Goal: Information Seeking & Learning: Check status

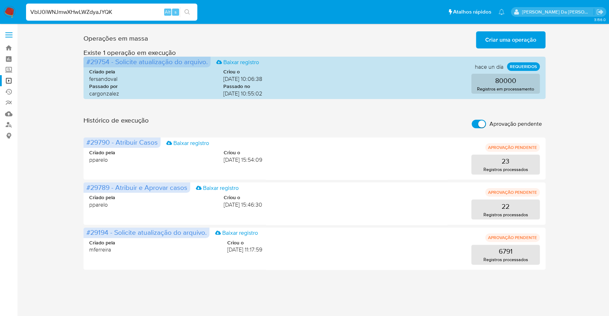
type input "VbIJ0iWNJmwXHwLWZdyaJYQK"
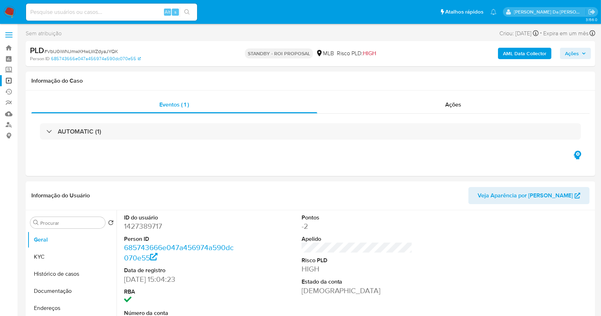
select select "10"
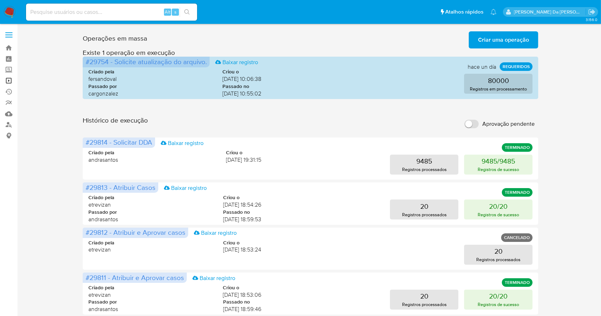
click at [9, 81] on link "Operações em massa" at bounding box center [42, 80] width 85 height 11
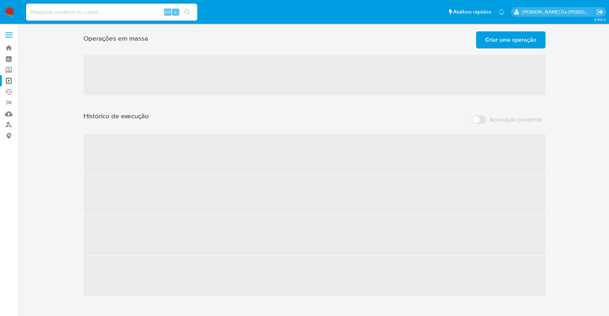
click at [511, 47] on span "Criar uma operação" at bounding box center [510, 40] width 51 height 16
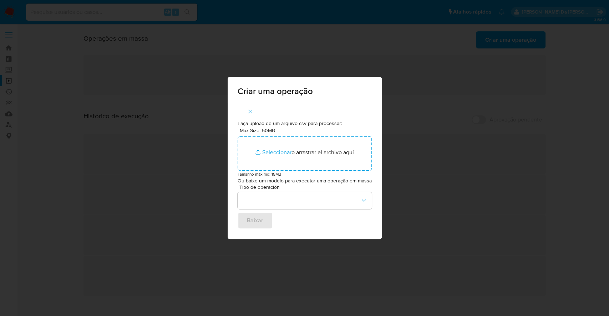
click at [510, 39] on div "Criar uma operação Faça upload de um arquivo csv para processar: Max Size: 50MB…" at bounding box center [304, 158] width 609 height 316
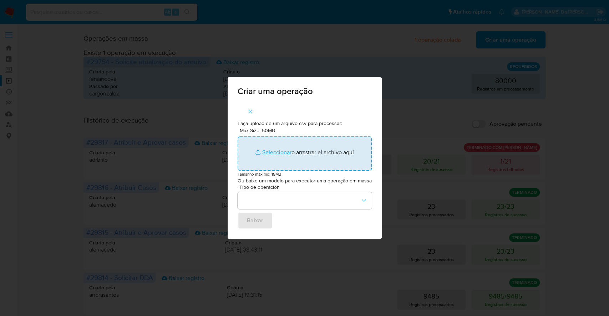
click at [275, 147] on input "Max Size: 50MB Seleccionar archivos" at bounding box center [304, 154] width 134 height 34
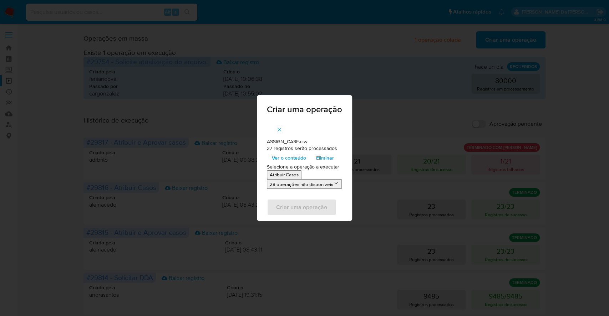
click at [291, 176] on p "Atribuir Casos" at bounding box center [284, 175] width 29 height 7
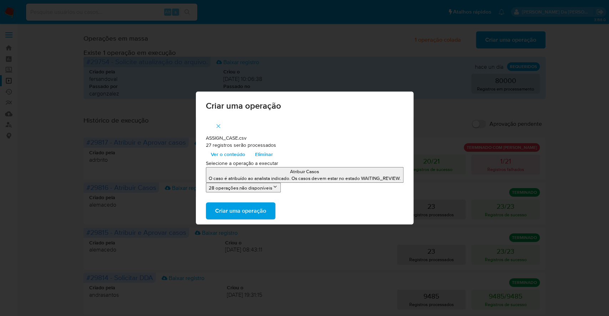
click at [248, 209] on span "Criar uma operação" at bounding box center [240, 211] width 51 height 16
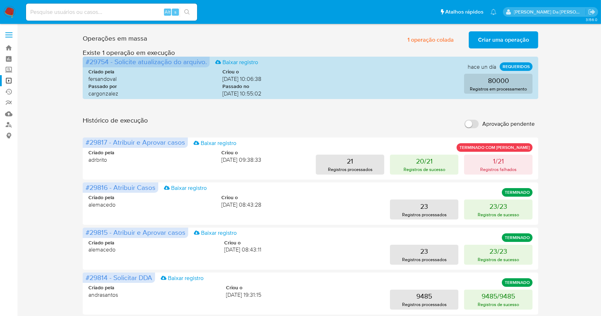
click at [481, 121] on label "Aprovação pendente" at bounding box center [499, 124] width 77 height 16
click at [479, 121] on input "Aprovação pendente" at bounding box center [472, 124] width 14 height 9
checkbox input "true"
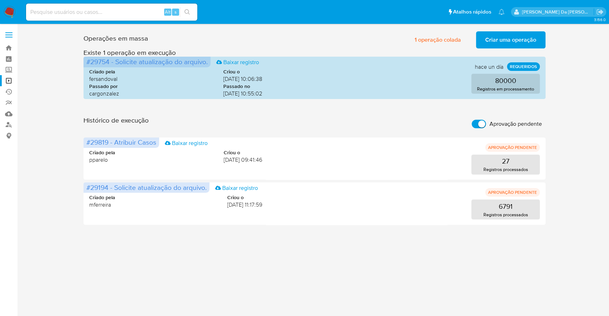
click at [10, 10] on img at bounding box center [10, 12] width 12 height 12
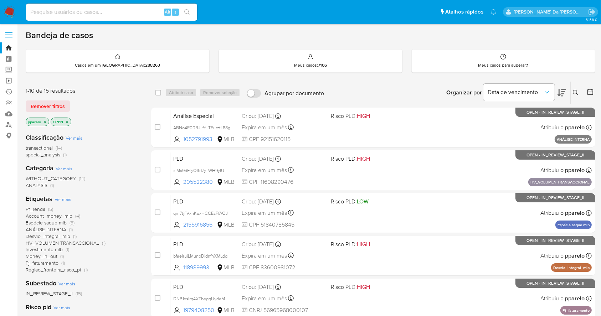
click at [9, 83] on link "Operações em massa" at bounding box center [42, 80] width 85 height 11
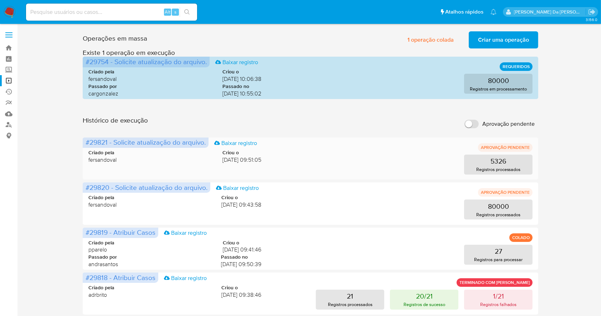
scroll to position [47, 0]
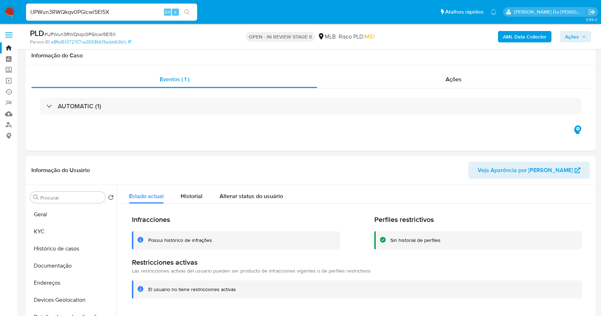
select select "10"
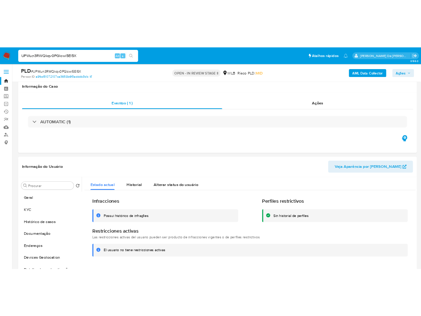
scroll to position [116, 0]
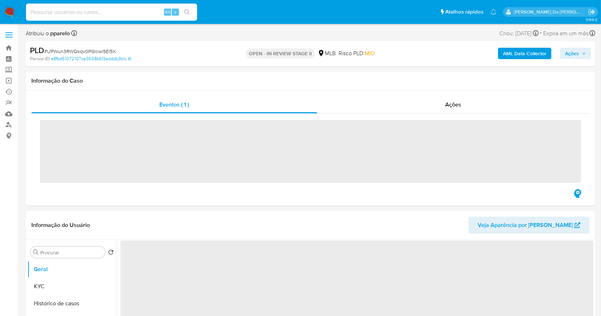
click at [118, 13] on input at bounding box center [111, 11] width 171 height 9
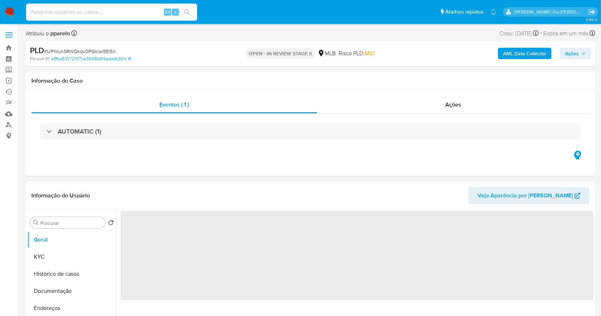
paste input "NR69p9VDZsNr5l6tfwAqhzTv"
type input "NR69p9VDZsNr5l6tfwAqhzTv"
select select "10"
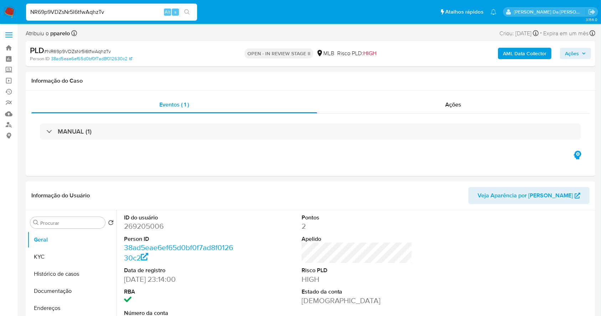
scroll to position [164, 0]
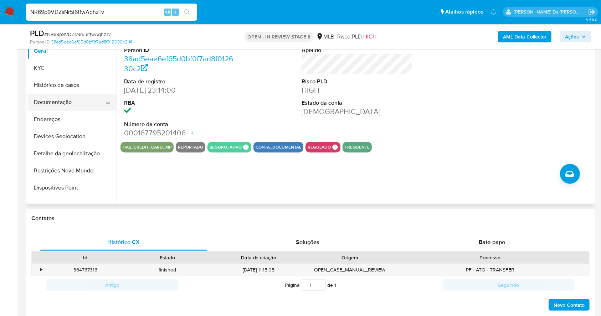
click at [66, 99] on button "Documentação" at bounding box center [68, 102] width 83 height 17
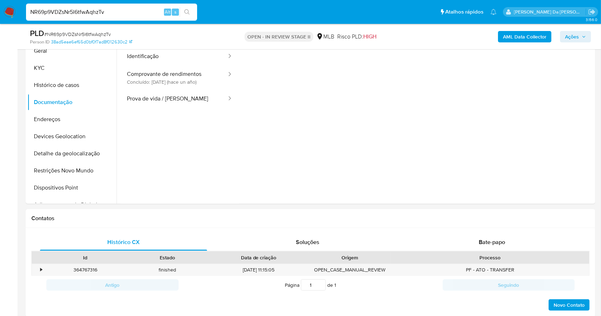
scroll to position [68, 0]
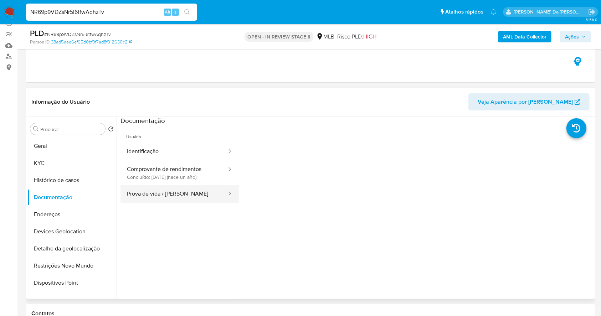
click at [162, 201] on button "Prova de vida / Selfie" at bounding box center [174, 194] width 107 height 18
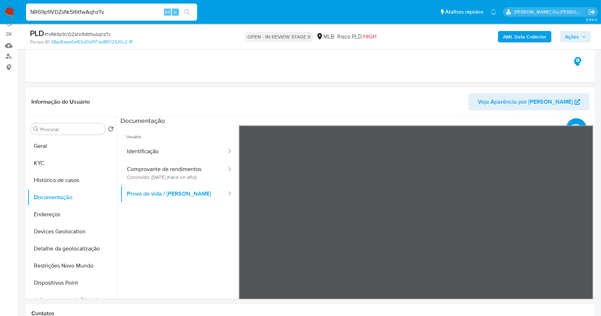
click at [153, 14] on input "NR69p9VDZsNr5l6tfwAqhzTv" at bounding box center [111, 11] width 171 height 9
click at [81, 165] on button "KYC" at bounding box center [68, 163] width 83 height 17
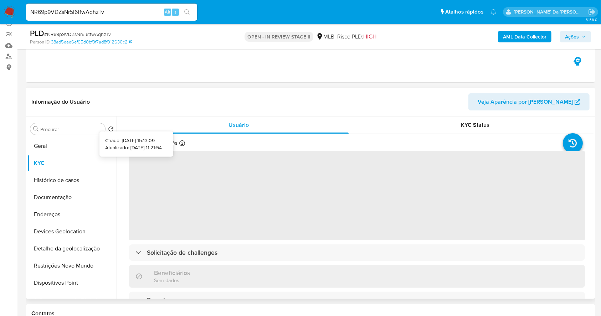
click at [184, 144] on icon at bounding box center [182, 144] width 6 height 6
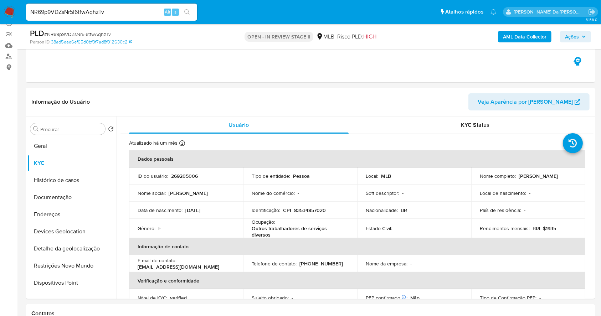
click at [134, 10] on input "NR69p9VDZsNr5l6tfwAqhzTv" at bounding box center [111, 11] width 171 height 9
click at [134, 11] on input "NR69p9VDZsNr5l6tfwAqhzTv" at bounding box center [111, 11] width 171 height 9
paste input "269205006"
type input "269205006"
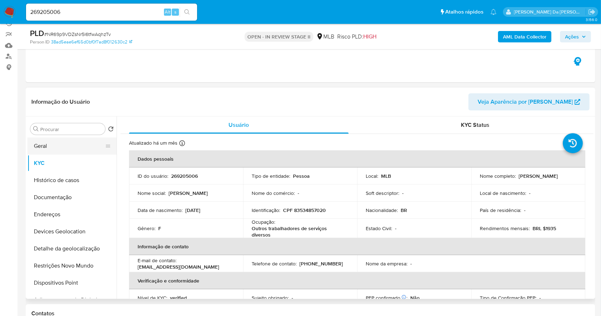
click at [80, 146] on button "Geral" at bounding box center [68, 146] width 83 height 17
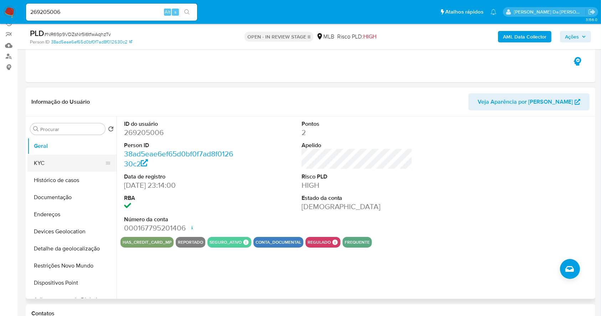
click at [65, 164] on button "KYC" at bounding box center [68, 163] width 83 height 17
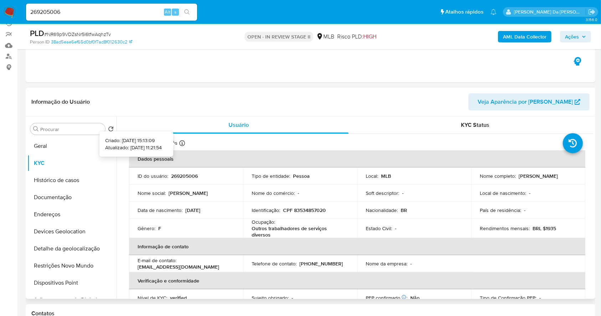
click at [183, 142] on icon at bounding box center [182, 144] width 6 height 6
click at [4, 5] on nav "Pausado Ver notificaciones 269205006 Alt s Atalhos rápidos Presiona las siguien…" at bounding box center [300, 12] width 601 height 24
click at [99, 13] on input "269205006" at bounding box center [111, 11] width 171 height 9
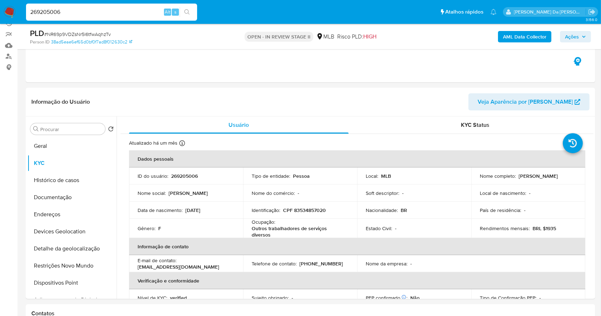
paste input "ABNo4F00BJLfYLTFurztL88g"
type input "ABNo4F00BJLfYLTFurztL88g"
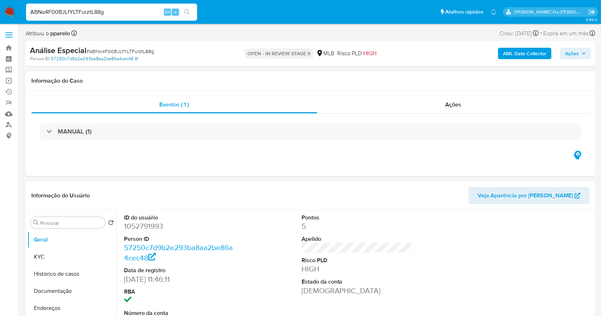
select select "10"
click at [6, 14] on img at bounding box center [10, 12] width 12 height 12
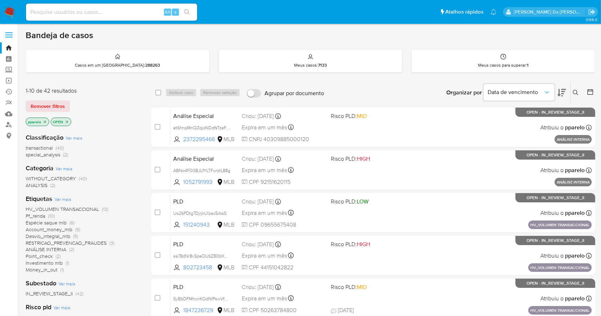
click at [574, 92] on icon at bounding box center [576, 93] width 6 height 6
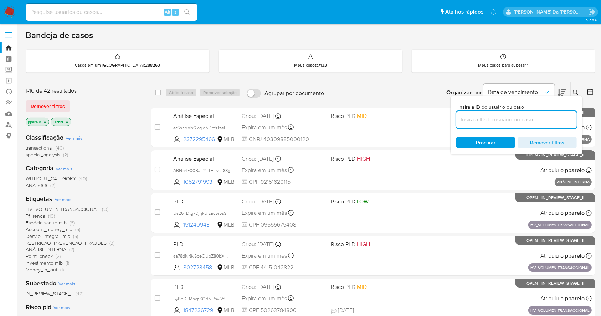
click at [492, 123] on input at bounding box center [516, 119] width 121 height 9
type input "ABNo4F00BJLfYLTFurztL88g"
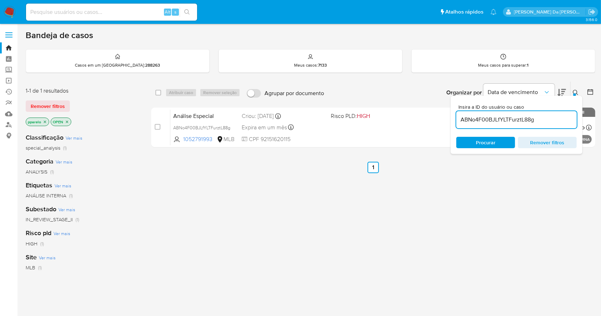
click at [41, 123] on p "pparelo" at bounding box center [37, 122] width 23 height 8
click at [44, 123] on icon "close-filter" at bounding box center [45, 122] width 4 height 4
click at [44, 122] on p "OPEN" at bounding box center [36, 122] width 20 height 8
click at [42, 122] on icon "close-filter" at bounding box center [42, 122] width 4 height 4
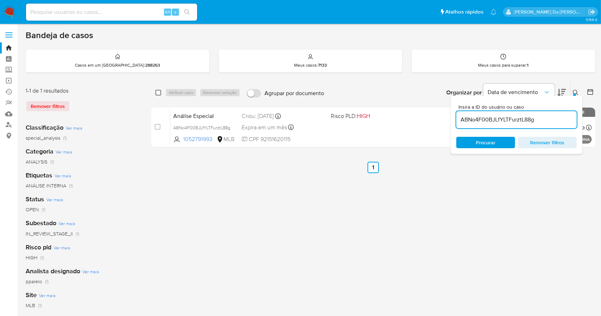
click at [160, 94] on input "checkbox" at bounding box center [158, 93] width 6 height 6
checkbox input "true"
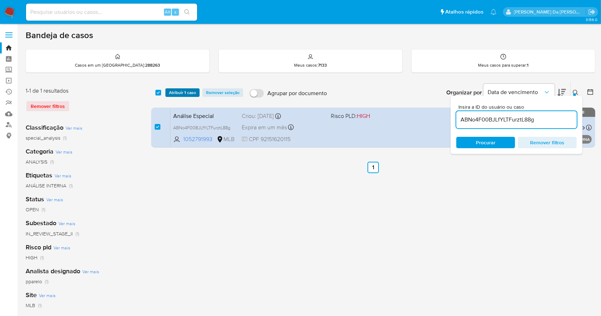
click at [176, 93] on span "Atribuir 1 caso" at bounding box center [182, 92] width 27 height 7
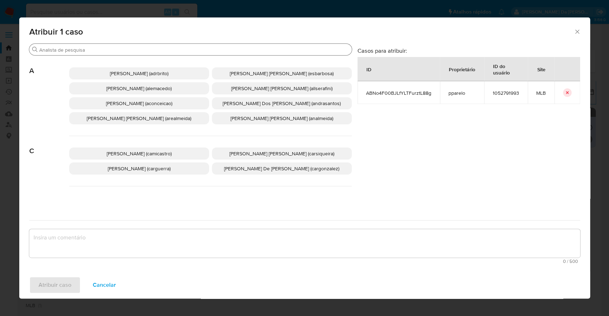
click at [206, 50] on input "Procurar" at bounding box center [194, 50] width 310 height 6
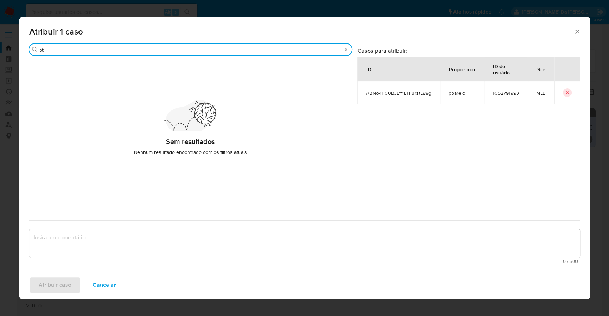
type input "p"
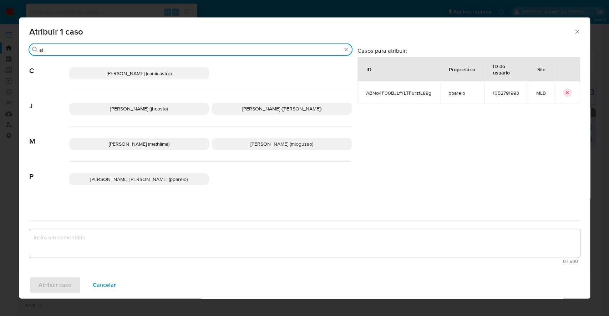
type input "a"
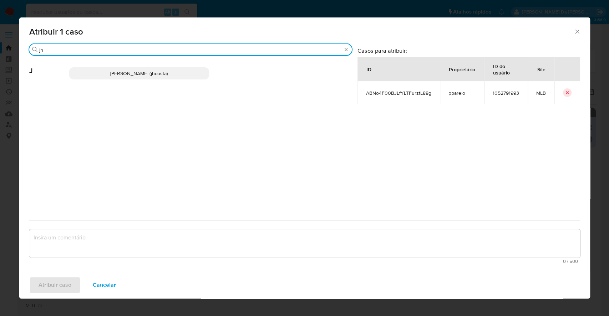
type input "jh"
click at [168, 73] on span "[PERSON_NAME] (jhcosta)" at bounding box center [138, 73] width 57 height 7
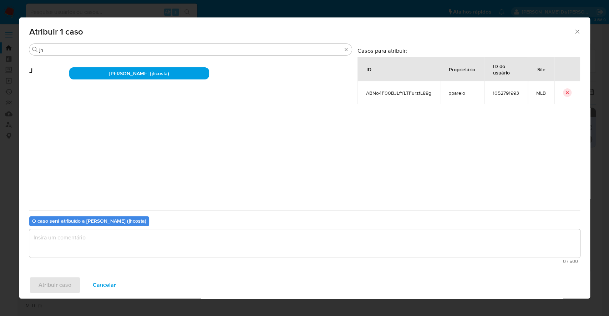
click at [169, 241] on textarea "assign-modal" at bounding box center [304, 243] width 551 height 29
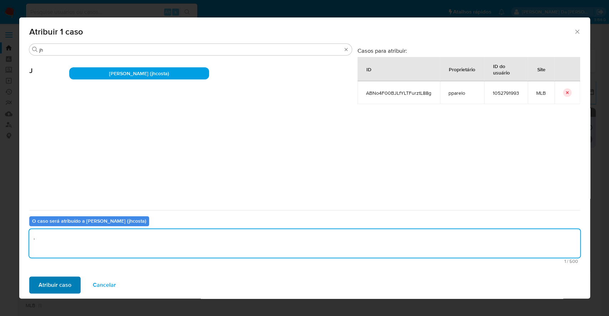
type textarea "."
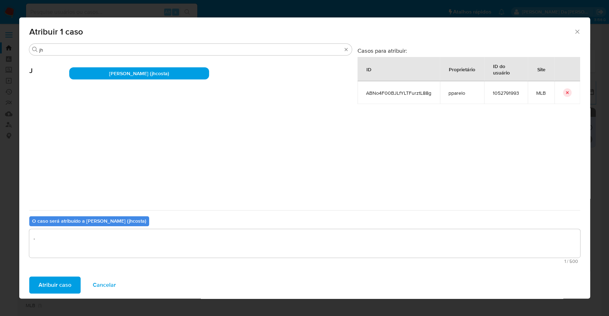
click at [70, 287] on button "Atribuir caso" at bounding box center [54, 285] width 51 height 17
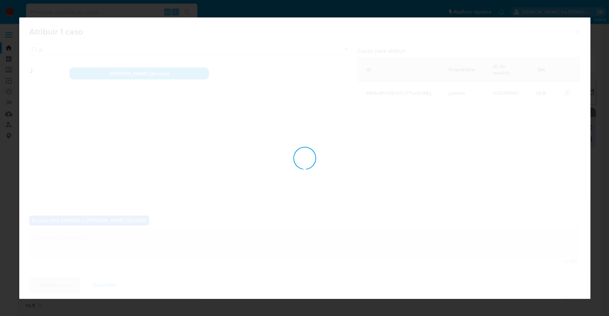
checkbox input "false"
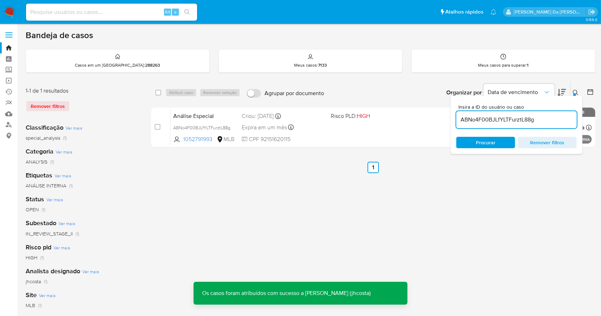
click at [576, 94] on div at bounding box center [574, 94] width 3 height 3
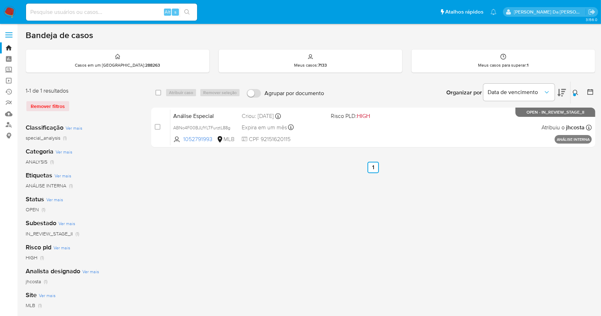
click at [108, 16] on div "Alt s" at bounding box center [111, 12] width 171 height 17
click at [113, 11] on input at bounding box center [111, 11] width 171 height 9
paste input "iqEXts76UI4zqsmFT8shJMTd"
type input "iqEXts76UI4zqsmFT8shJMTd"
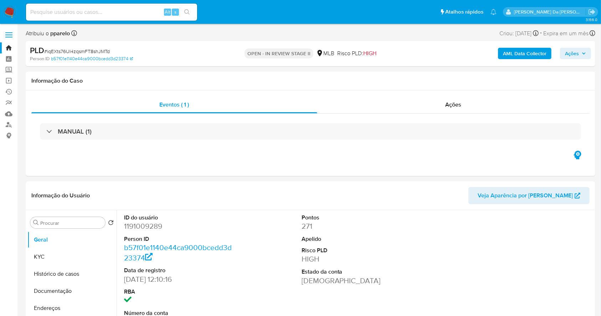
select select "10"
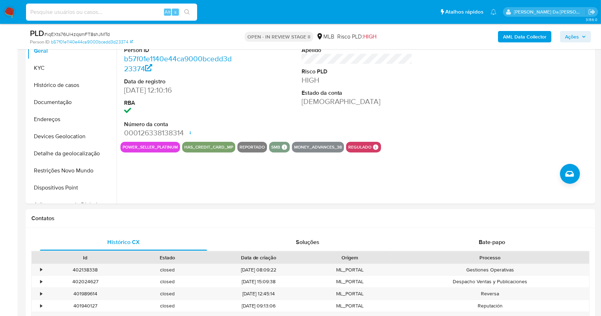
click at [124, 15] on input at bounding box center [111, 11] width 171 height 9
paste input "gtsmtWjPVcsJnljSeEIwUQ8t"
type input "gtsmtWjPVcsJnljSeEIwUQ8t"
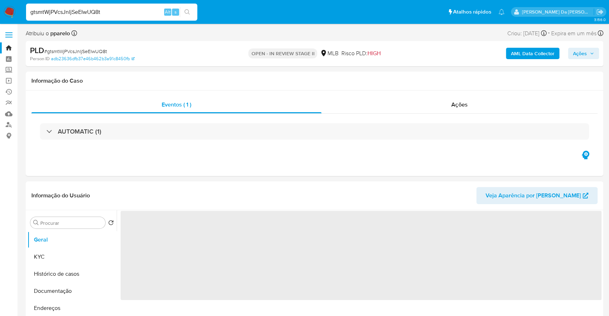
select select "10"
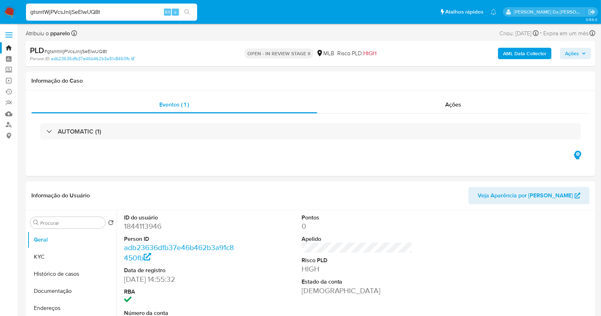
scroll to position [164, 0]
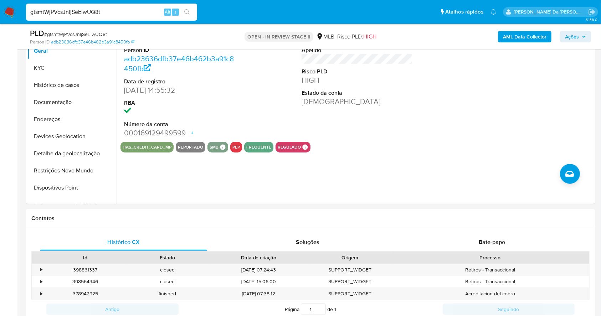
click at [92, 8] on input "gtsmtWjPVcsJnljSeEIwUQ8t" at bounding box center [111, 11] width 171 height 9
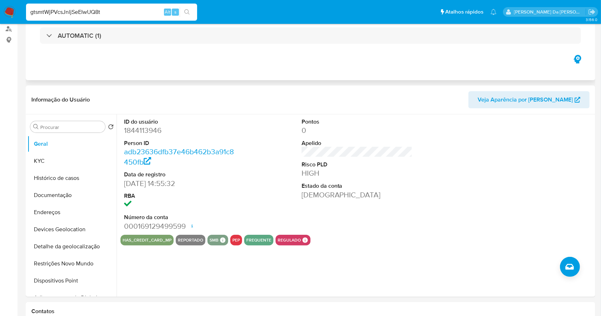
scroll to position [0, 0]
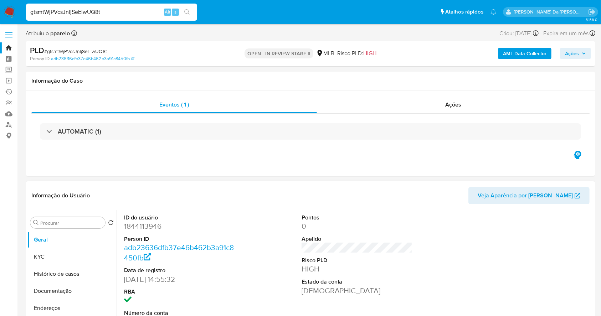
click at [62, 229] on div "Procurar Retornar ao pedido padrão Geral KYC Histórico de casos Documentação En…" at bounding box center [71, 302] width 89 height 182
click at [63, 227] on div "Procurar" at bounding box center [67, 222] width 75 height 11
click at [66, 226] on input "Procurar" at bounding box center [71, 223] width 62 height 6
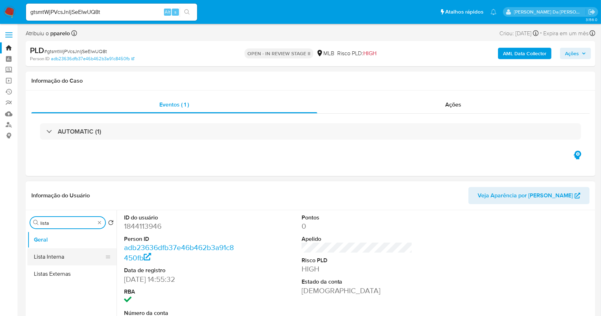
type input "lista"
click at [63, 261] on button "Lista Interna" at bounding box center [68, 257] width 83 height 17
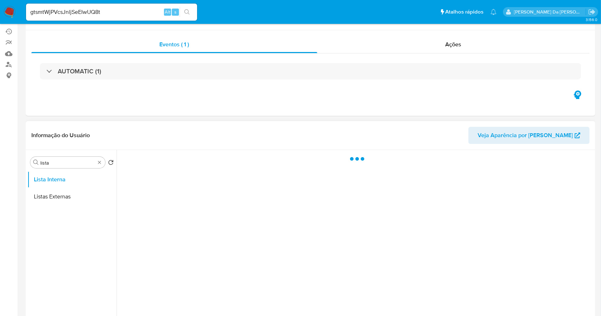
scroll to position [95, 0]
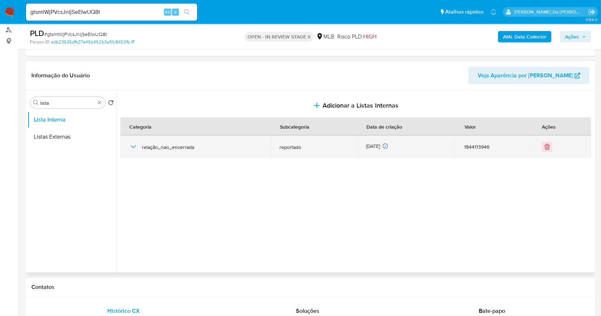
click at [143, 144] on span "relação_nao_encerrada" at bounding box center [202, 147] width 121 height 6
click at [139, 146] on div "relação_nao_encerrada" at bounding box center [195, 147] width 133 height 23
click at [133, 146] on icon "button" at bounding box center [133, 147] width 9 height 9
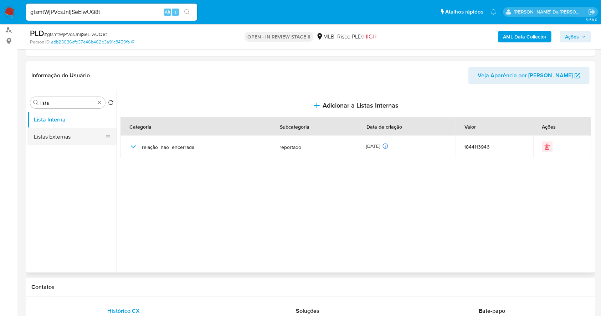
click at [90, 141] on button "Listas Externas" at bounding box center [68, 136] width 83 height 17
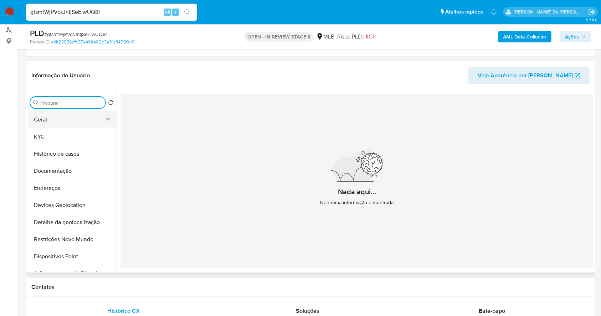
click at [56, 118] on button "Geral" at bounding box center [68, 119] width 83 height 17
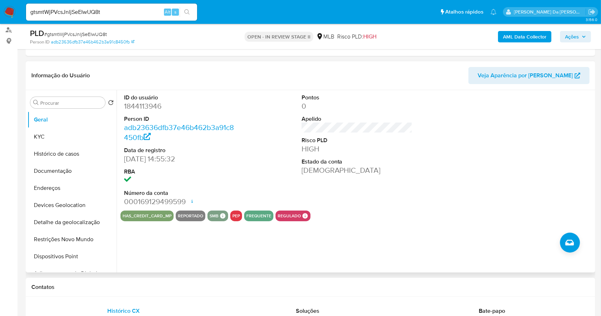
click at [234, 222] on div "ID do usuário 1844113946 Person ID adb23636dfb37e46b462b3a91c8450fb Data de reg…" at bounding box center [355, 181] width 477 height 183
click at [233, 222] on div "ID do usuário 1844113946 Person ID adb23636dfb37e46b462b3a91c8450fb Data de reg…" at bounding box center [355, 181] width 477 height 183
click at [56, 237] on button "Restrições Novo Mundo" at bounding box center [68, 239] width 83 height 17
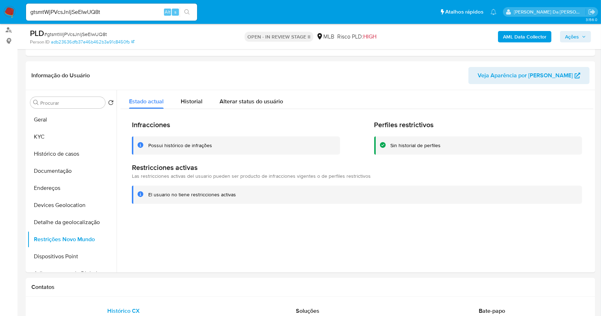
click at [114, 10] on input "gtsmtWjPVcsJnljSeEIwUQ8t" at bounding box center [111, 11] width 171 height 9
paste input "9M9c6GzBmIPLq7OqjsOCLkwU"
type input "9M9c6GzBmIPLq7OqjsOCLkwU"
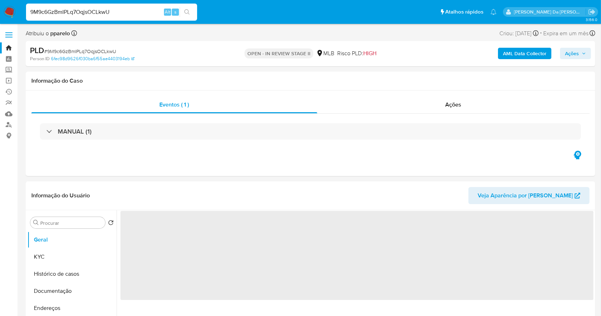
select select "10"
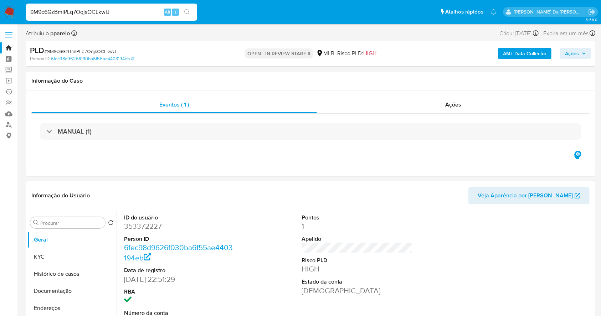
scroll to position [164, 0]
